Goal: Task Accomplishment & Management: Use online tool/utility

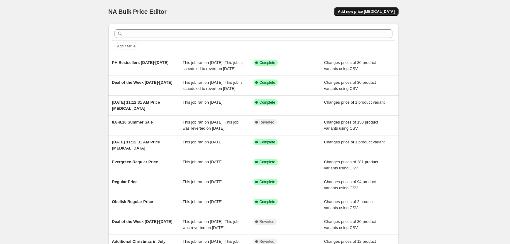
click at [378, 13] on span "Add new price [MEDICAL_DATA]" at bounding box center [366, 11] width 57 height 5
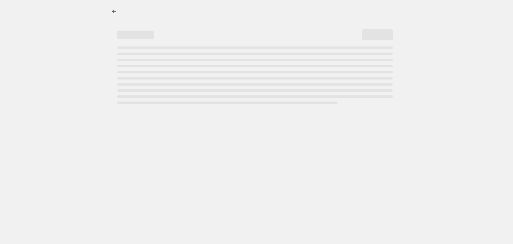
select select "percentage"
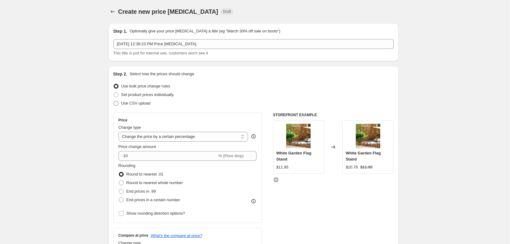
click at [119, 103] on span at bounding box center [116, 103] width 5 height 5
click at [114, 101] on input "Use CSV upload" at bounding box center [114, 101] width 0 height 0
radio input "true"
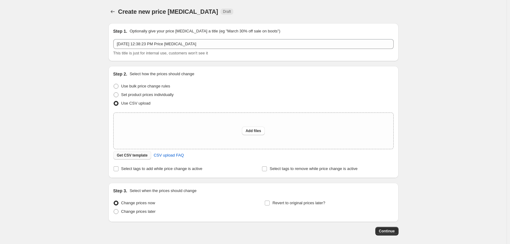
click at [138, 155] on span "Get CSV template" at bounding box center [132, 155] width 31 height 5
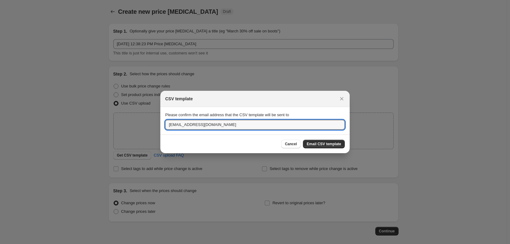
drag, startPoint x: 233, startPoint y: 124, endPoint x: 128, endPoint y: 130, distance: 105.3
type input "[EMAIL_ADDRESS][DOMAIN_NAME]"
click at [325, 144] on span "Email CSV template" at bounding box center [324, 143] width 35 height 5
